Goal: Task Accomplishment & Management: Complete application form

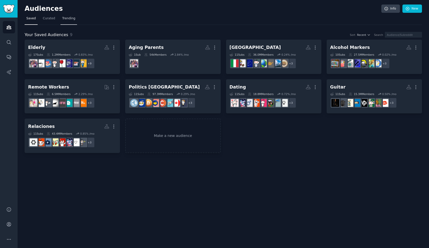
click at [66, 22] on link "Trending" at bounding box center [68, 20] width 17 height 10
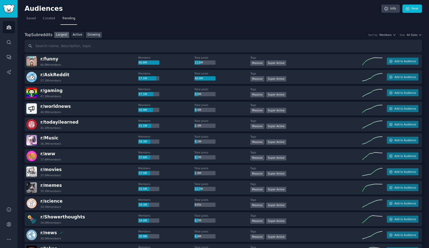
click at [96, 36] on link "Growing" at bounding box center [94, 35] width 16 height 6
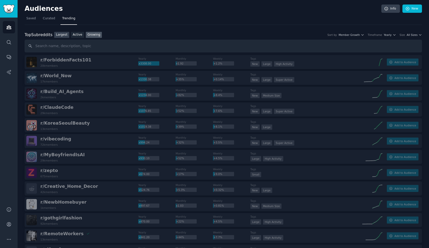
click at [60, 35] on link "Largest" at bounding box center [61, 35] width 15 height 6
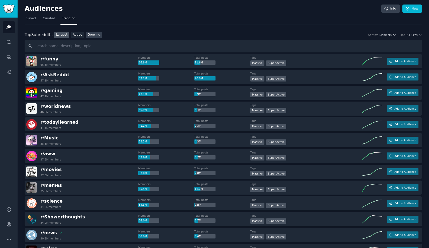
click at [95, 37] on link "Growing" at bounding box center [94, 35] width 16 height 6
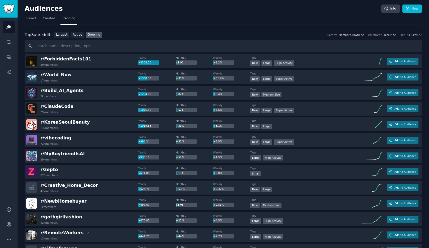
click at [417, 36] on div "Top Subreddits Top Subreddits Largest Active Growing Sort by Member Growth Time…" at bounding box center [223, 35] width 397 height 6
click at [415, 35] on span "All Sizes" at bounding box center [412, 35] width 11 height 4
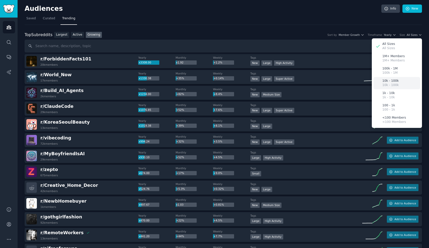
click at [400, 83] on div "10k - 100k 10k - 100k" at bounding box center [397, 83] width 47 height 12
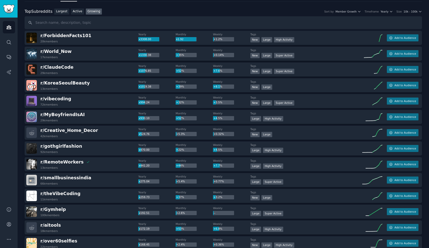
scroll to position [30, 0]
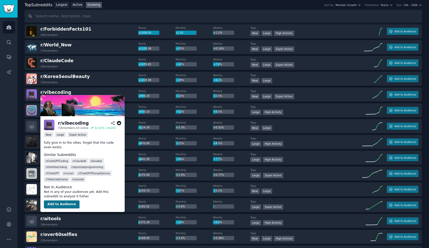
click at [57, 205] on button "Add to Audience" at bounding box center [62, 204] width 36 height 8
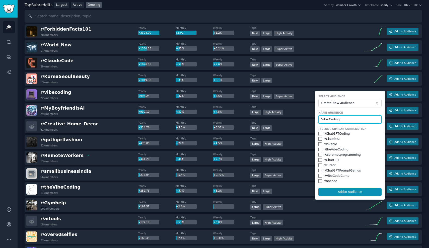
type input "Vibe Coding"
click at [319, 133] on input "checkbox" at bounding box center [320, 134] width 4 height 4
checkbox input "true"
click at [320, 138] on input "checkbox" at bounding box center [320, 139] width 4 height 4
checkbox input "true"
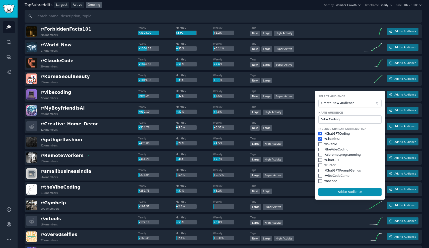
click at [319, 143] on input "checkbox" at bounding box center [320, 145] width 4 height 4
checkbox input "true"
click at [318, 149] on input "checkbox" at bounding box center [320, 150] width 4 height 4
checkbox input "true"
click at [319, 155] on input "checkbox" at bounding box center [320, 155] width 4 height 4
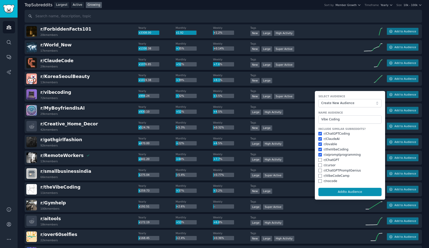
checkbox input "true"
click at [319, 160] on input "checkbox" at bounding box center [320, 160] width 4 height 4
checkbox input "true"
click at [318, 164] on input "checkbox" at bounding box center [320, 166] width 4 height 4
checkbox input "true"
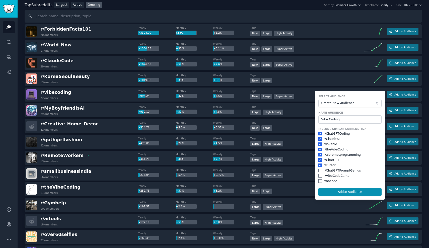
click at [319, 169] on input "checkbox" at bounding box center [320, 171] width 4 height 4
checkbox input "true"
click at [318, 174] on input "checkbox" at bounding box center [320, 176] width 4 height 4
checkbox input "true"
click at [318, 179] on input "checkbox" at bounding box center [320, 181] width 4 height 4
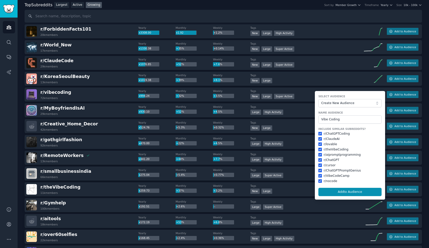
checkbox input "true"
click at [342, 193] on button "Add to Audience" at bounding box center [349, 192] width 63 height 9
checkbox input "false"
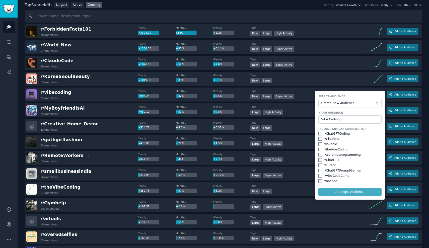
checkbox input "false"
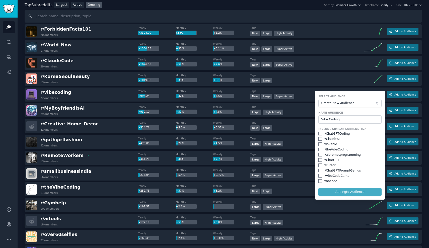
checkbox input "false"
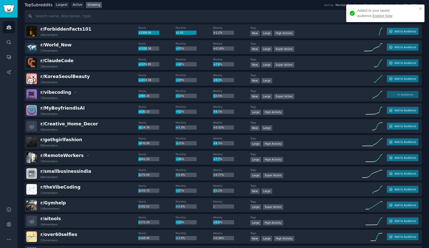
click at [373, 15] on link "Explore Now" at bounding box center [383, 16] width 20 height 4
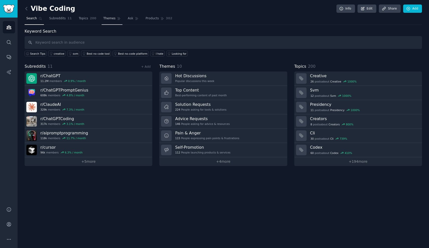
click at [111, 19] on span "Themes" at bounding box center [109, 18] width 12 height 5
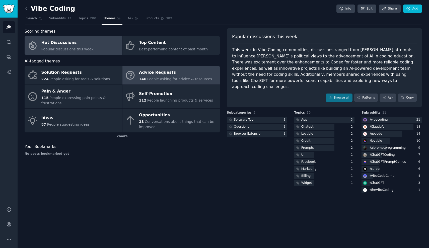
click at [174, 78] on span "People asking for advice & resources" at bounding box center [179, 79] width 65 height 4
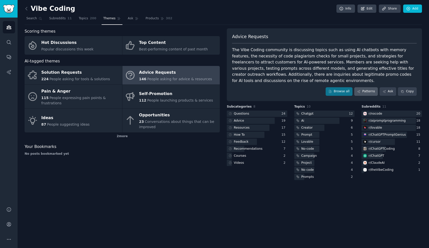
click at [369, 88] on link "Patterns" at bounding box center [366, 91] width 24 height 9
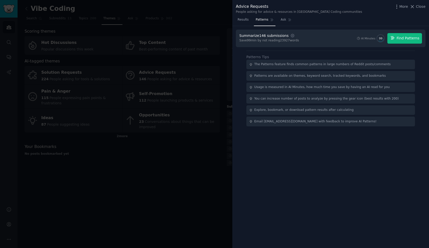
click at [414, 39] on span "Find Patterns" at bounding box center [408, 38] width 23 height 5
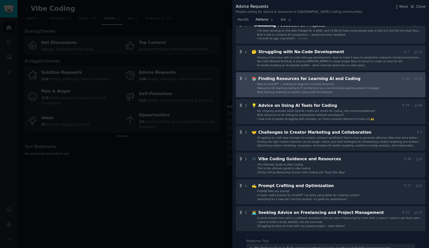
scroll to position [52, 0]
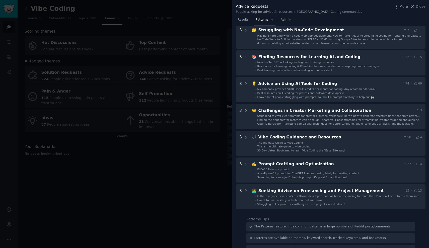
click at [139, 71] on div at bounding box center [214, 124] width 429 height 248
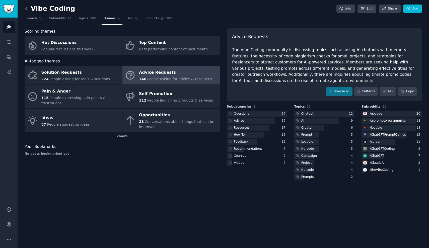
click at [27, 9] on icon at bounding box center [26, 8] width 5 height 5
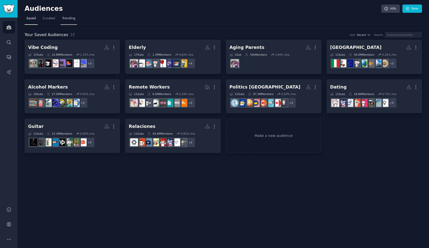
click at [70, 21] on link "Trending" at bounding box center [68, 20] width 17 height 10
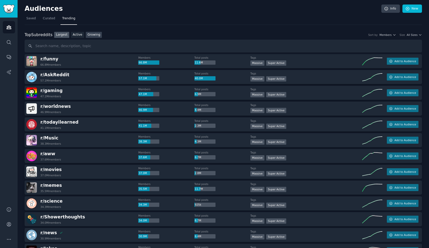
click at [95, 35] on link "Growing" at bounding box center [94, 35] width 16 height 6
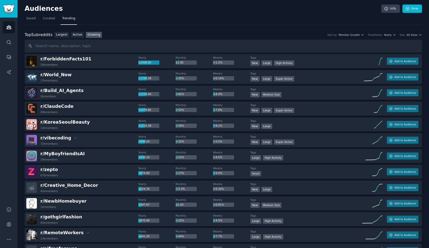
click at [416, 36] on div "Top Subreddits Top Subreddits Largest Active Growing Sort by Member Growth Time…" at bounding box center [223, 35] width 397 height 6
click at [414, 36] on span "All Sizes" at bounding box center [412, 35] width 11 height 4
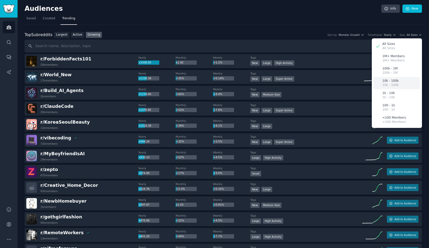
click at [399, 80] on div "10k - 100k 10k - 100k" at bounding box center [397, 83] width 47 height 12
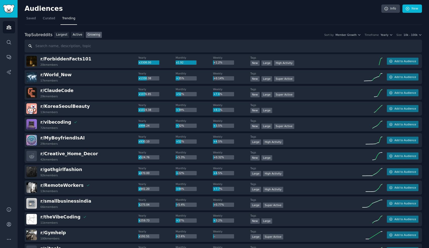
click at [78, 46] on input "text" at bounding box center [223, 46] width 397 height 13
type input "tiktok"
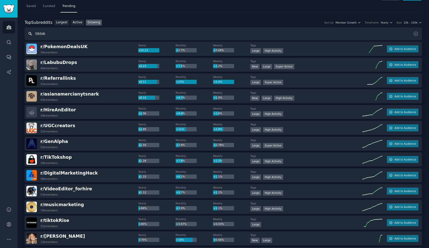
scroll to position [100, 0]
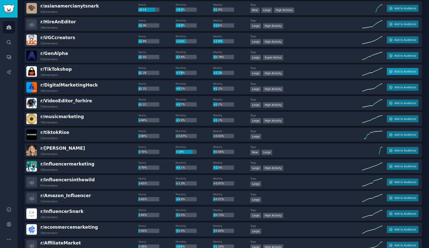
click at [408, 70] on span "Add to Audience" at bounding box center [405, 72] width 22 height 4
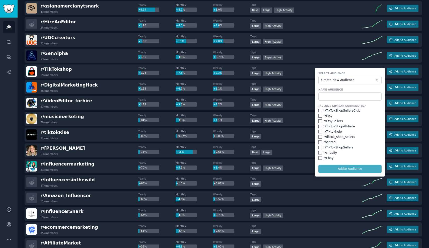
click at [285, 77] on div "r/ TikTokshop 19k members Yearly x1.28 Monthly +7.8% Weekly +2.3% Tags Large Hi…" at bounding box center [223, 71] width 397 height 14
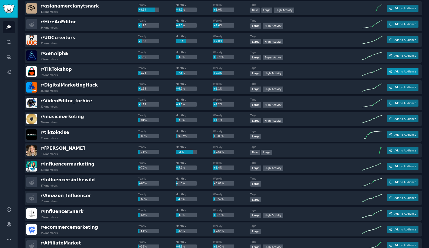
click at [409, 72] on span "Add to Audience" at bounding box center [405, 72] width 22 height 4
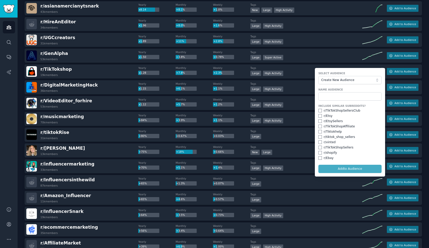
click at [333, 110] on div "r/ TikTokShopSellersClub" at bounding box center [342, 111] width 37 height 5
click at [317, 111] on form "Select Audience Create New Audience Name Audience Include Similar Subreddits? r…" at bounding box center [350, 122] width 70 height 109
click at [320, 110] on input "checkbox" at bounding box center [320, 111] width 4 height 4
checkbox input "true"
click at [318, 115] on input "checkbox" at bounding box center [320, 116] width 4 height 4
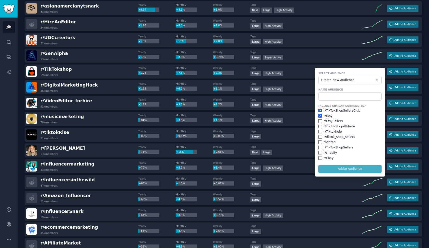
checkbox input "true"
click at [319, 121] on input "checkbox" at bounding box center [320, 121] width 4 height 4
checkbox input "true"
click at [319, 125] on input "checkbox" at bounding box center [320, 127] width 4 height 4
checkbox input "true"
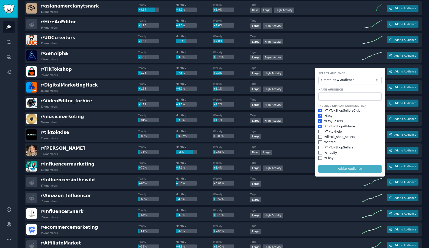
click at [319, 131] on input "checkbox" at bounding box center [320, 132] width 4 height 4
checkbox input "true"
click at [319, 136] on input "checkbox" at bounding box center [320, 137] width 4 height 4
checkbox input "true"
click at [319, 141] on input "checkbox" at bounding box center [320, 143] width 4 height 4
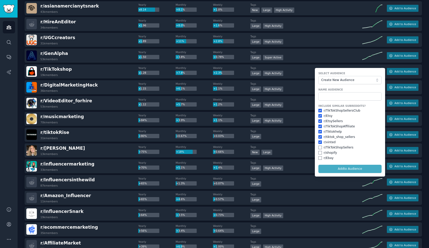
checkbox input "true"
click at [320, 146] on input "checkbox" at bounding box center [320, 148] width 4 height 4
checkbox input "true"
click at [319, 151] on input "checkbox" at bounding box center [320, 153] width 4 height 4
checkbox input "true"
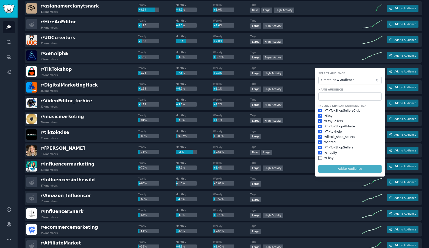
click at [320, 156] on input "checkbox" at bounding box center [320, 158] width 4 height 4
checkbox input "true"
click at [344, 167] on form "Select Audience Create New Audience Name Audience Include Similar Subreddits? r…" at bounding box center [350, 122] width 70 height 109
click at [331, 92] on input "text" at bounding box center [349, 96] width 63 height 9
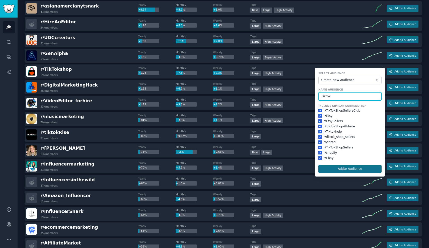
type input "Tiktok"
click at [345, 166] on button "Add to Audience" at bounding box center [349, 169] width 63 height 9
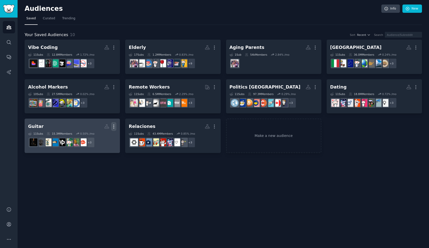
click at [112, 126] on icon "button" at bounding box center [113, 126] width 5 height 5
click at [102, 137] on p "Delete" at bounding box center [100, 136] width 12 height 5
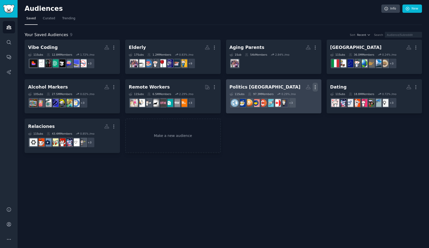
click at [314, 87] on icon "button" at bounding box center [315, 87] width 5 height 5
click at [304, 99] on p "Delete" at bounding box center [302, 97] width 12 height 5
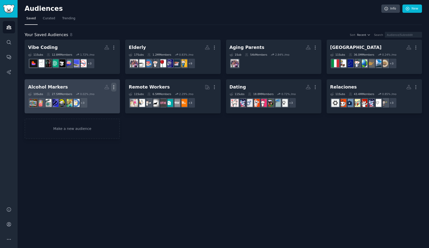
click at [116, 86] on icon "button" at bounding box center [113, 87] width 5 height 5
click at [102, 98] on p "Delete" at bounding box center [100, 97] width 12 height 5
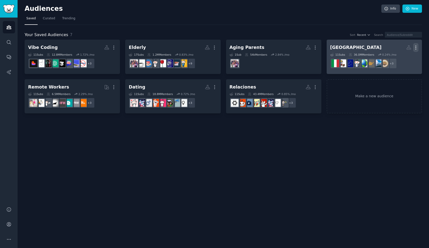
click at [417, 48] on icon "button" at bounding box center [415, 47] width 5 height 5
click at [399, 60] on p "Delete" at bounding box center [402, 57] width 12 height 5
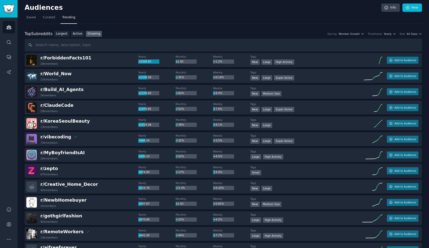
scroll to position [2, 0]
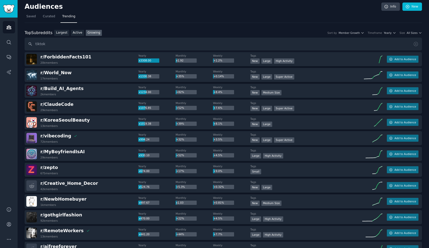
type input "tiktok"
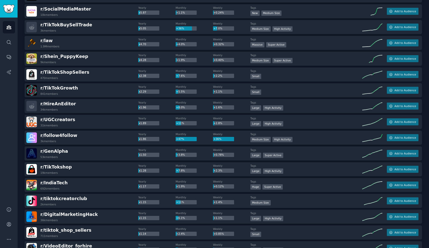
scroll to position [158, 0]
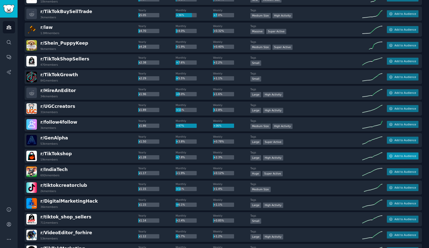
click at [405, 156] on span "Add to Audience" at bounding box center [405, 156] width 22 height 4
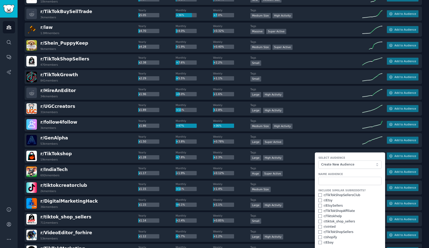
click at [319, 194] on input "checkbox" at bounding box center [320, 195] width 4 height 4
checkbox input "true"
click at [326, 181] on input "text" at bounding box center [349, 181] width 63 height 9
type input "Tiktok"
click at [318, 199] on input "checkbox" at bounding box center [320, 201] width 4 height 4
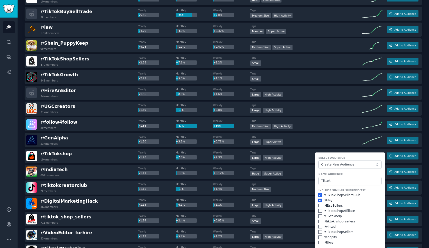
checkbox input "true"
click at [319, 204] on input "checkbox" at bounding box center [320, 206] width 4 height 4
checkbox input "true"
click at [319, 209] on input "checkbox" at bounding box center [320, 211] width 4 height 4
checkbox input "true"
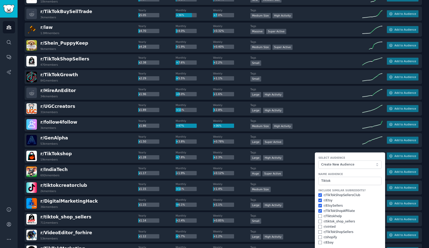
click at [319, 217] on input "checkbox" at bounding box center [320, 217] width 4 height 4
checkbox input "true"
click at [319, 223] on div "Include Similar Subreddits? r/ TikTokShopSellersClub r/ Etsy r/ EtsySellers r/ …" at bounding box center [349, 217] width 63 height 56
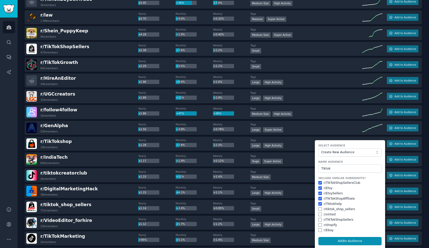
scroll to position [185, 0]
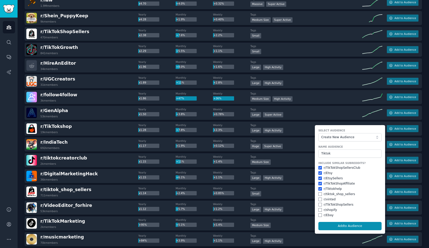
click at [318, 192] on input "checkbox" at bounding box center [320, 194] width 4 height 4
checkbox input "true"
click at [319, 199] on input "checkbox" at bounding box center [320, 200] width 4 height 4
checkbox input "true"
click at [318, 204] on input "checkbox" at bounding box center [320, 205] width 4 height 4
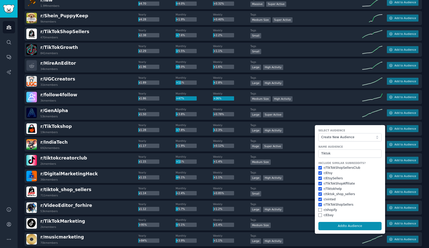
checkbox input "true"
click at [319, 209] on input "checkbox" at bounding box center [320, 210] width 4 height 4
checkbox input "true"
click at [318, 214] on input "checkbox" at bounding box center [320, 216] width 4 height 4
checkbox input "true"
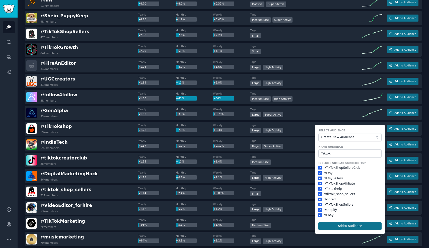
click at [349, 223] on button "Add to Audience" at bounding box center [349, 226] width 63 height 9
checkbox input "false"
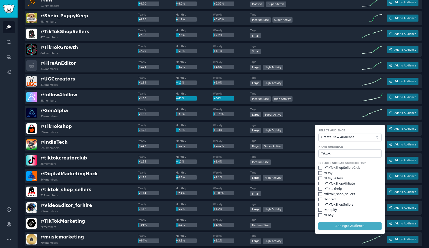
checkbox input "false"
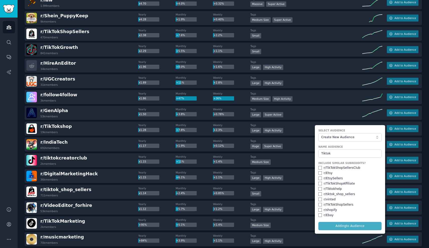
checkbox input "false"
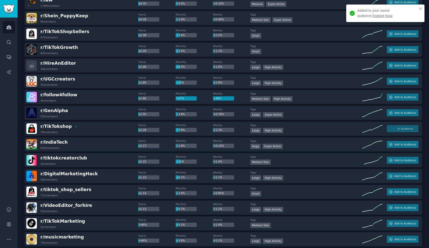
click at [373, 17] on link "Explore Now" at bounding box center [383, 16] width 20 height 4
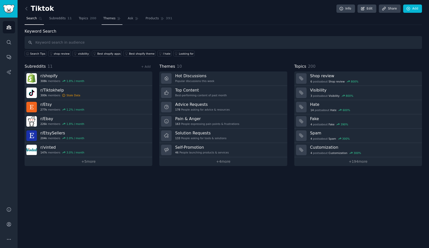
click at [109, 21] on link "Themes" at bounding box center [112, 20] width 21 height 10
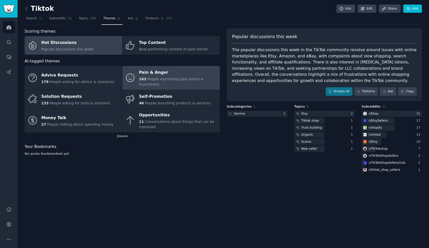
click at [179, 73] on div "Pain & Anger" at bounding box center [178, 73] width 78 height 8
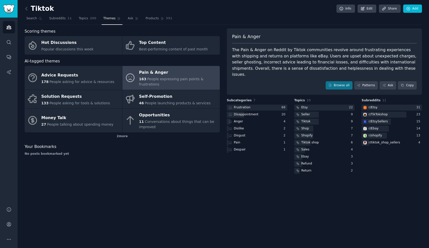
click at [369, 81] on link "Patterns" at bounding box center [366, 85] width 24 height 9
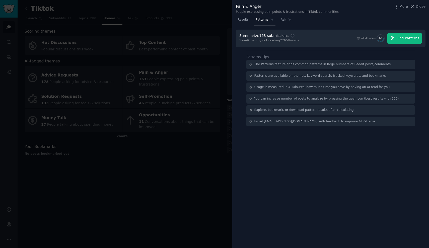
click at [416, 35] on button "Find Patterns" at bounding box center [404, 38] width 35 height 11
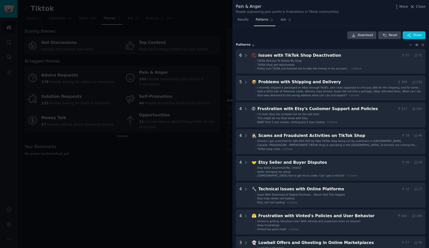
click at [218, 94] on div at bounding box center [214, 124] width 429 height 248
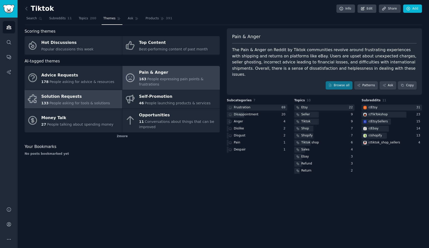
click at [98, 99] on div "Solution Requests" at bounding box center [75, 97] width 69 height 8
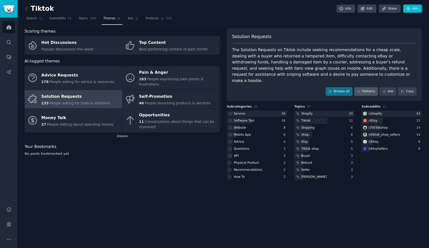
click at [364, 87] on link "Patterns" at bounding box center [366, 91] width 24 height 9
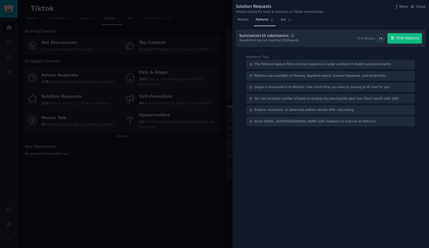
click at [404, 37] on span "Find Patterns" at bounding box center [408, 38] width 23 height 5
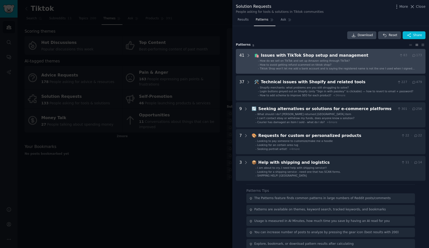
click at [309, 55] on div "Issues with TikTok Shop setup and management" at bounding box center [329, 55] width 136 height 6
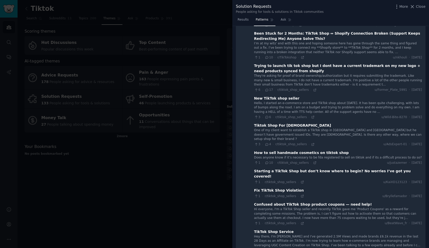
scroll to position [230, 0]
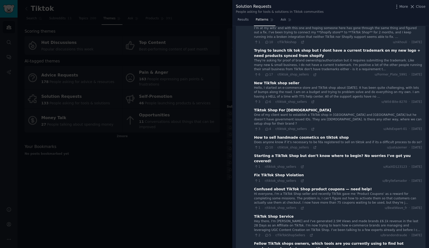
click at [143, 118] on div at bounding box center [214, 124] width 429 height 248
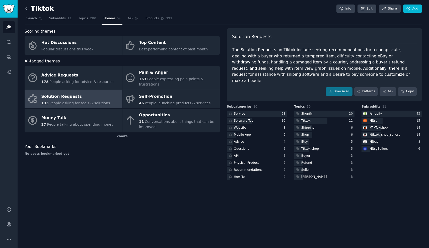
click at [28, 7] on icon at bounding box center [26, 8] width 5 height 5
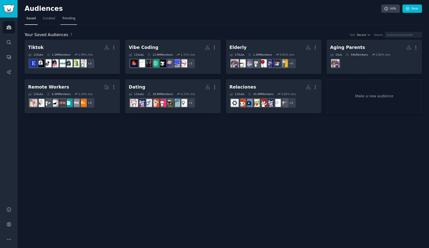
click at [72, 19] on span "Trending" at bounding box center [68, 18] width 13 height 5
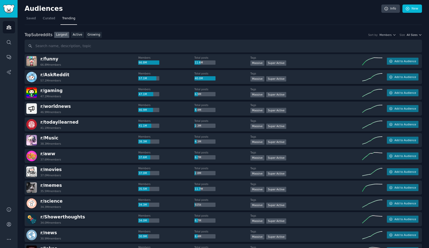
click at [415, 34] on span "All Sizes" at bounding box center [412, 35] width 11 height 4
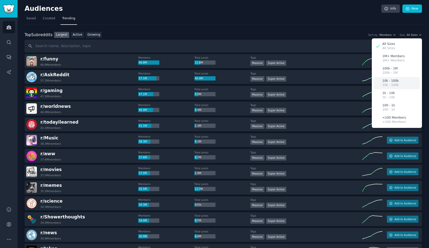
click at [401, 82] on div "10k - 100k 10k - 100k" at bounding box center [397, 83] width 47 height 12
